Goal: Use online tool/utility: Utilize a website feature to perform a specific function

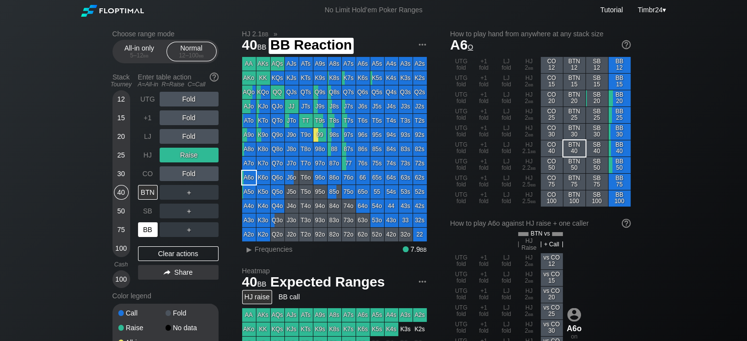
click at [146, 230] on div "BB" at bounding box center [148, 230] width 20 height 15
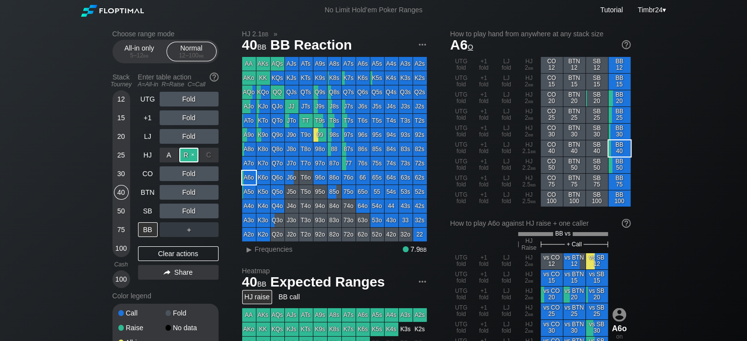
click at [188, 155] on div "R ✕" at bounding box center [188, 155] width 19 height 15
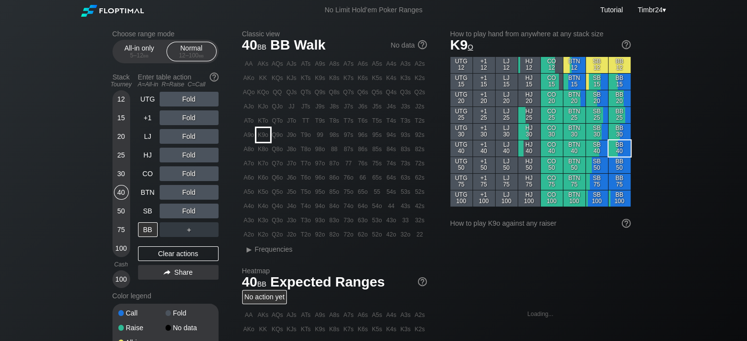
click at [261, 133] on div "K9o" at bounding box center [263, 135] width 14 height 14
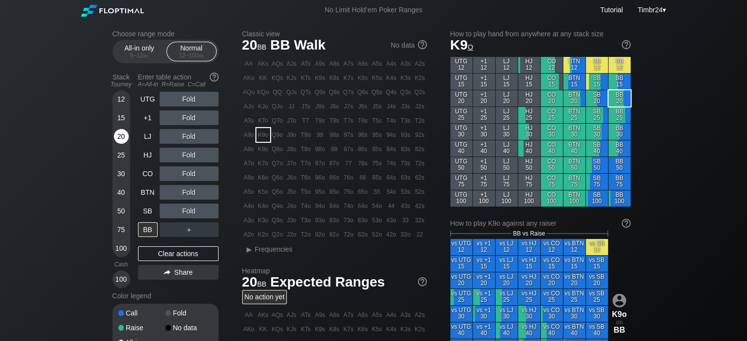
click at [123, 130] on div "20" at bounding box center [121, 136] width 15 height 15
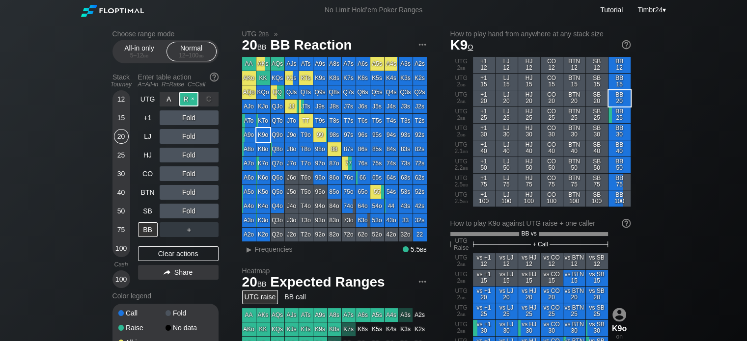
click at [182, 104] on div "R ✕" at bounding box center [188, 99] width 19 height 15
click at [207, 152] on div "C ✕" at bounding box center [208, 155] width 19 height 15
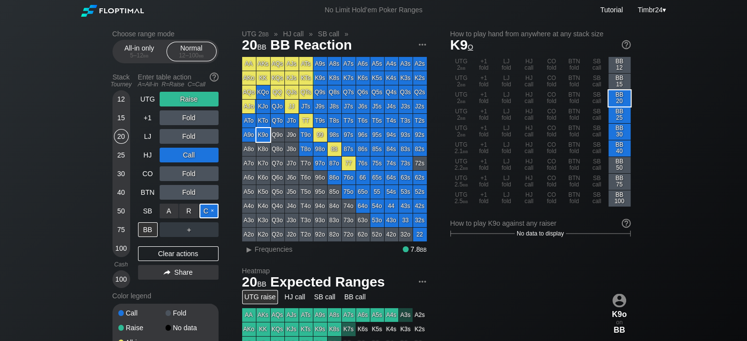
click at [207, 210] on div "C ✕" at bounding box center [208, 211] width 19 height 15
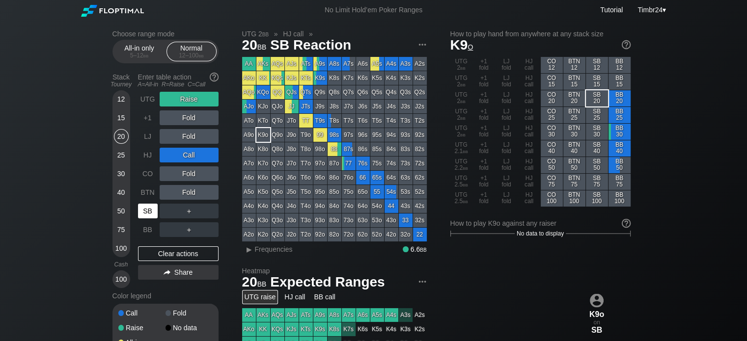
click at [147, 207] on div "SB" at bounding box center [148, 211] width 20 height 15
click at [205, 150] on div "C ✕" at bounding box center [208, 155] width 19 height 15
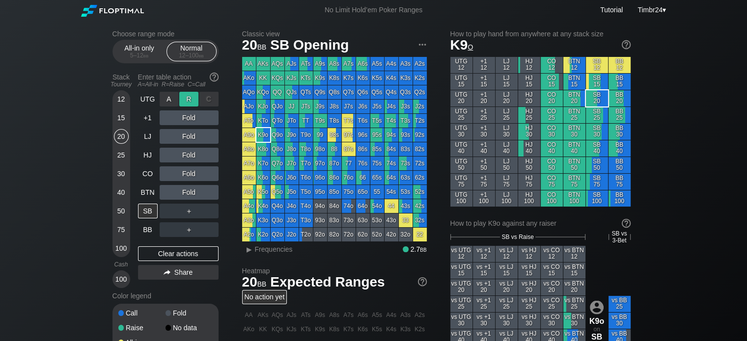
click at [188, 101] on div "R ✕" at bounding box center [188, 99] width 19 height 15
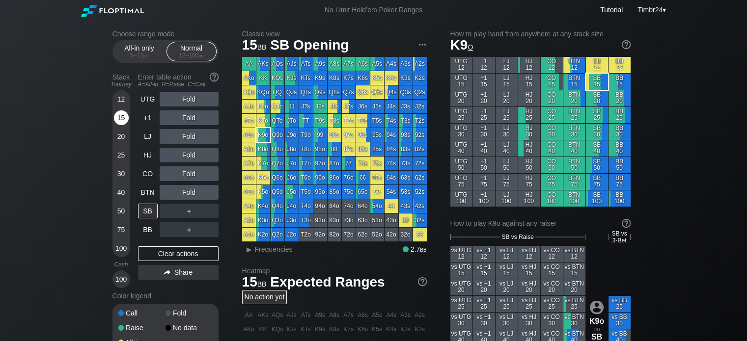
click at [118, 114] on div "15" at bounding box center [121, 118] width 15 height 15
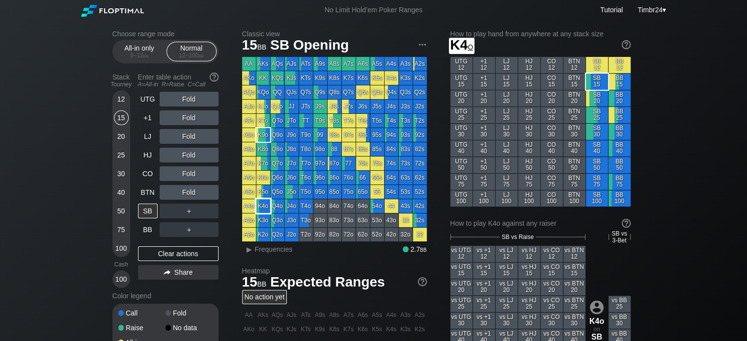
click at [259, 204] on div "K4o" at bounding box center [263, 206] width 14 height 14
